Goal: Information Seeking & Learning: Learn about a topic

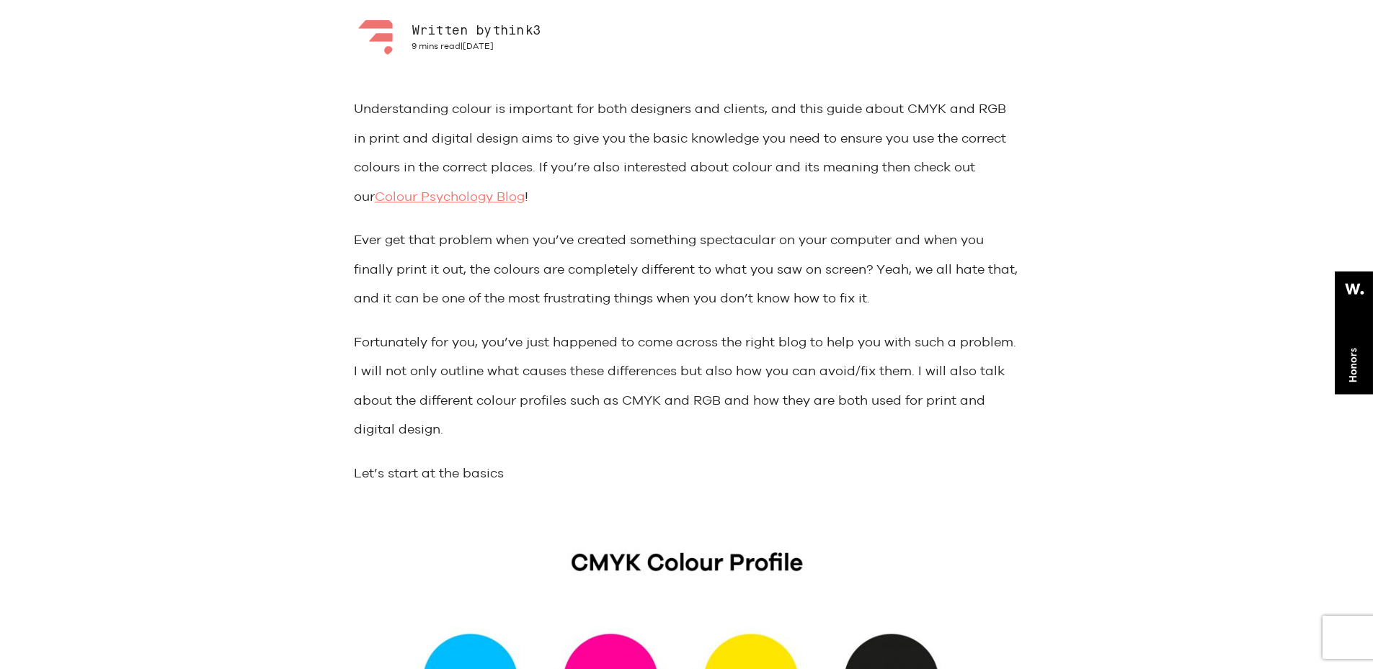
scroll to position [648, 0]
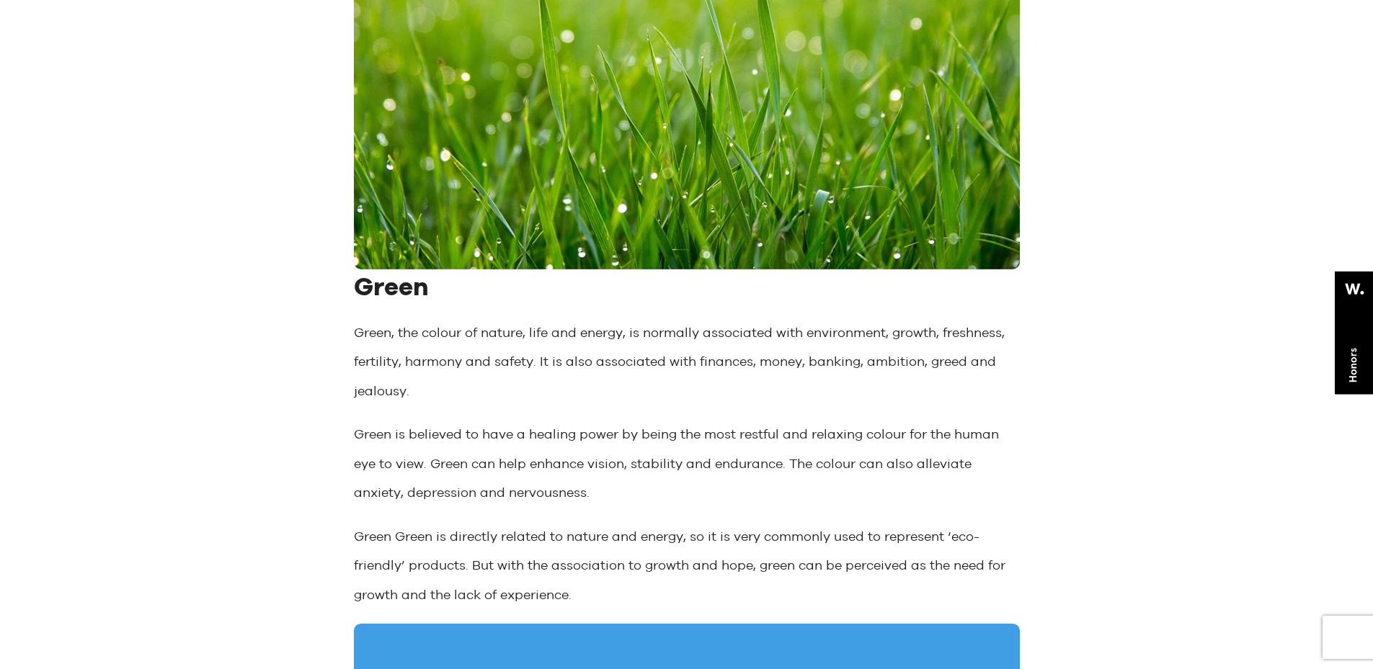
scroll to position [5312, 0]
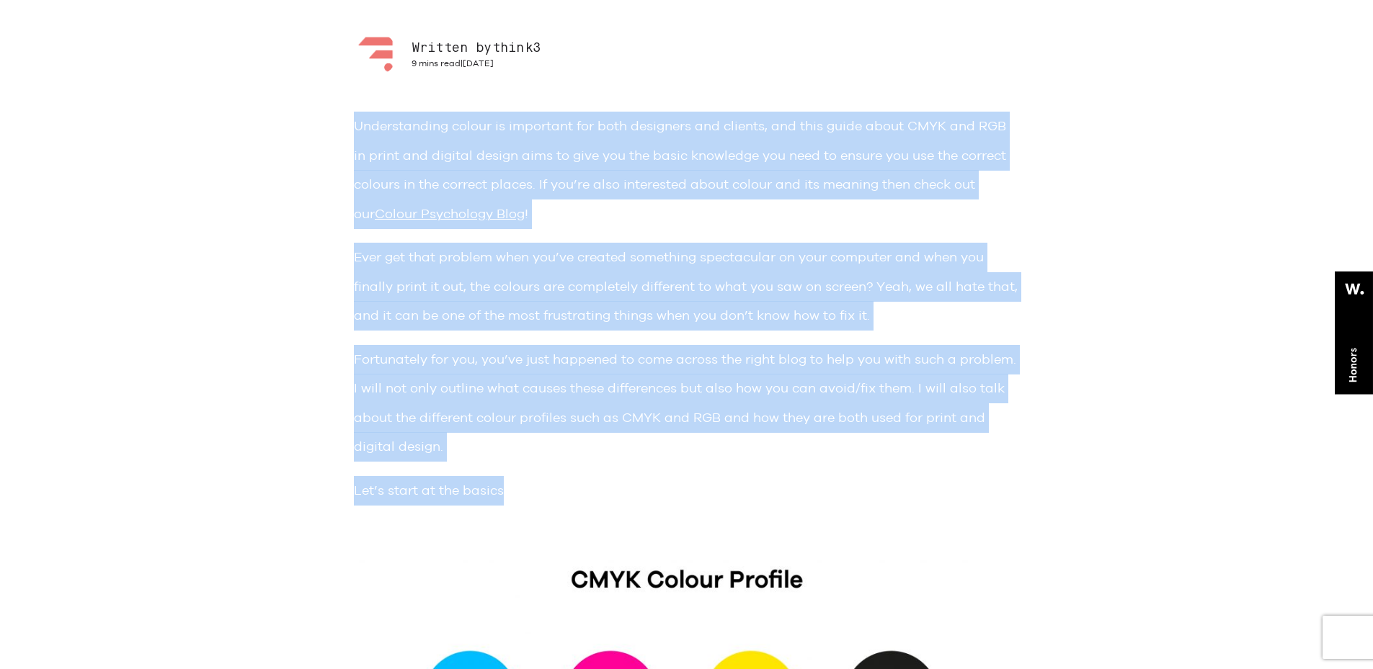
drag, startPoint x: 529, startPoint y: 507, endPoint x: 347, endPoint y: 135, distance: 413.8
copy div "Understanding colour is important for both designers and clients, and this guid…"
